Goal: Register for event/course

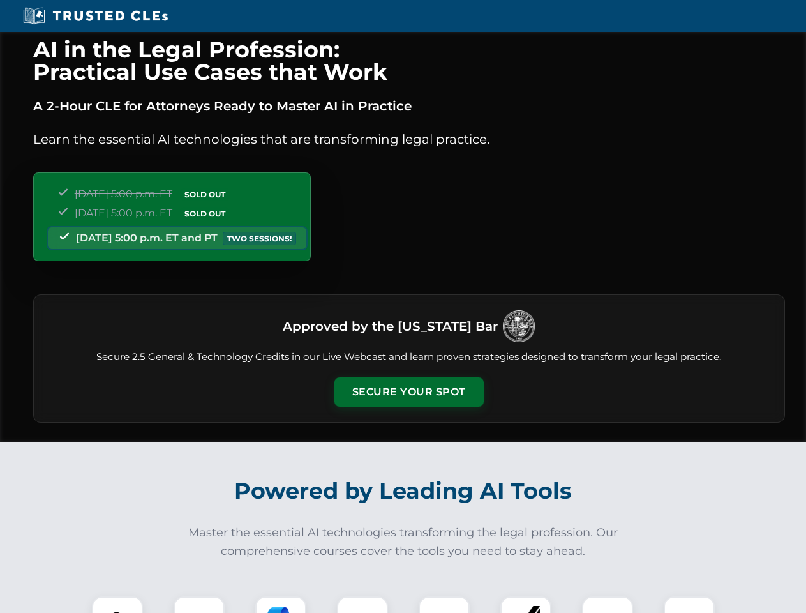
click at [408, 392] on button "Secure Your Spot" at bounding box center [408, 391] width 149 height 29
click at [117, 604] on img at bounding box center [117, 621] width 37 height 37
